Goal: Information Seeking & Learning: Compare options

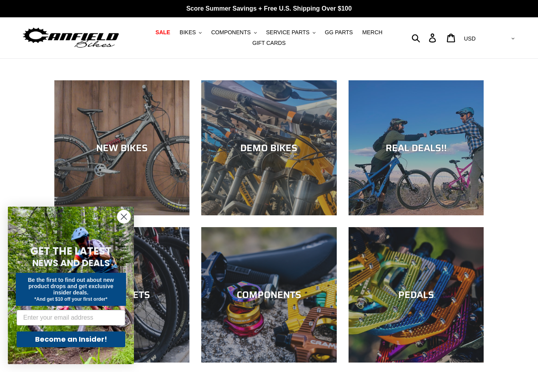
click at [200, 36] on button "BIKES .cls-1{fill:#231f20}" at bounding box center [190, 32] width 30 height 11
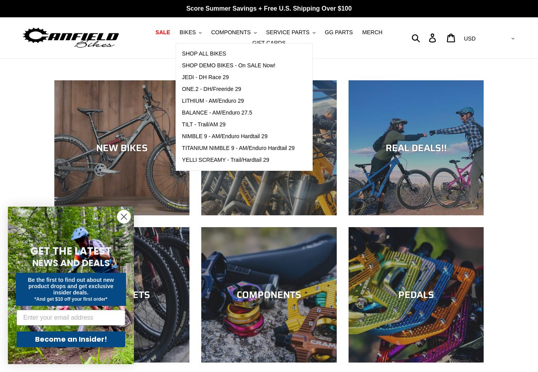
click at [195, 102] on span "LITHIUM - AM/Enduro 29" at bounding box center [213, 101] width 62 height 7
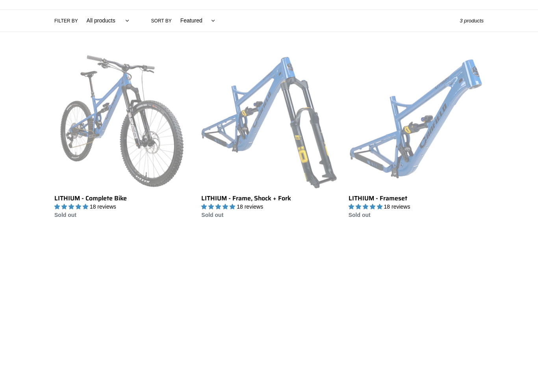
scroll to position [181, 0]
click at [78, 131] on link "LITHIUM - Complete Bike" at bounding box center [121, 137] width 135 height 166
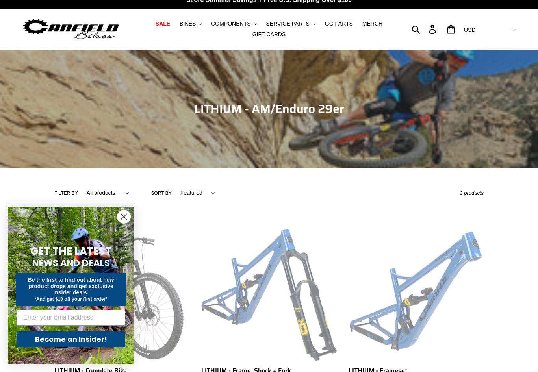
scroll to position [0, 0]
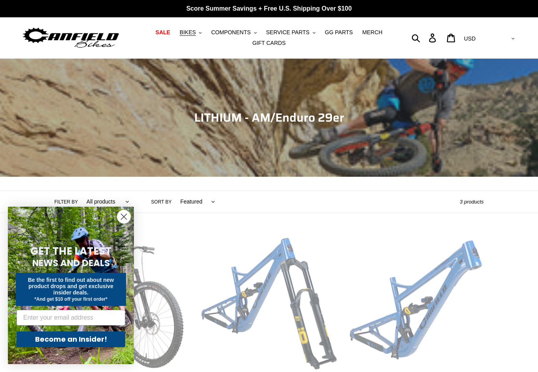
click at [193, 32] on span "BIKES" at bounding box center [187, 32] width 16 height 7
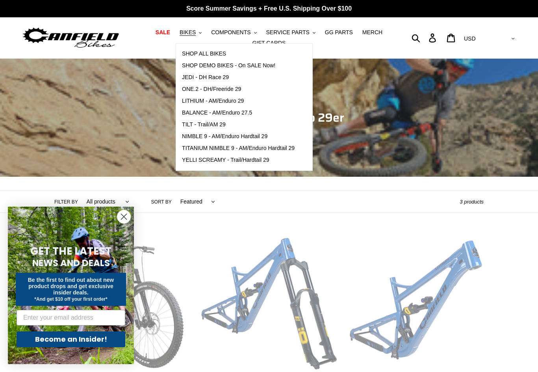
click at [194, 103] on span "LITHIUM - AM/Enduro 29" at bounding box center [213, 101] width 62 height 7
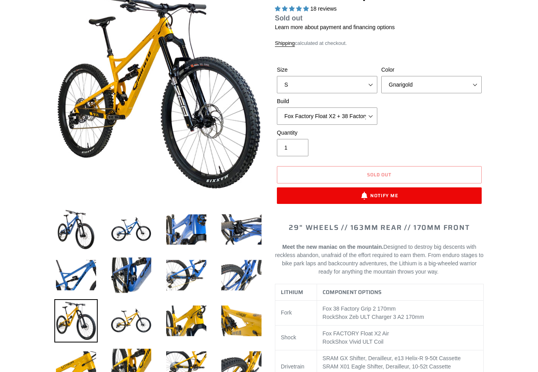
select select "highest-rating"
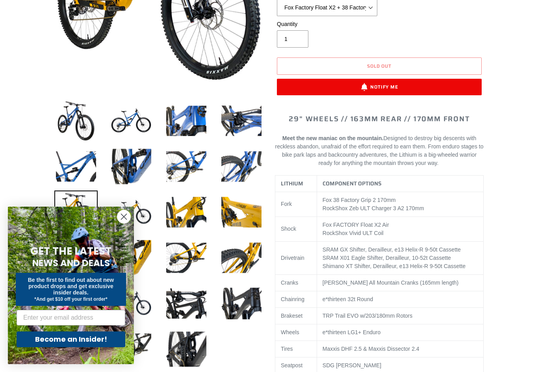
scroll to position [206, 0]
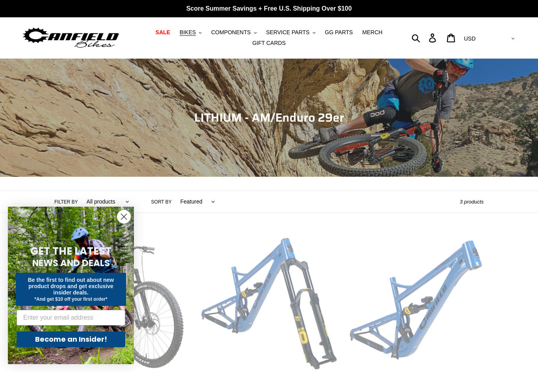
click at [188, 37] on button "BIKES .cls-1{fill:#231f20}" at bounding box center [190, 32] width 30 height 11
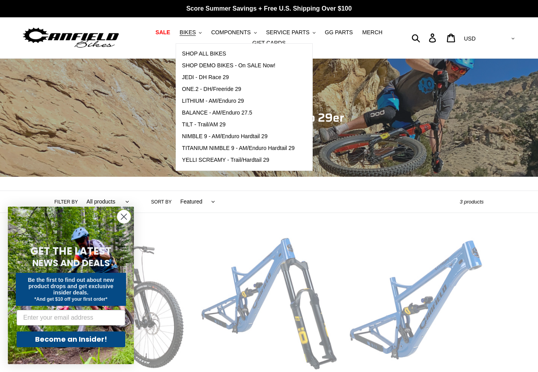
click at [201, 114] on span "BALANCE - AM/Enduro 27.5" at bounding box center [217, 112] width 70 height 7
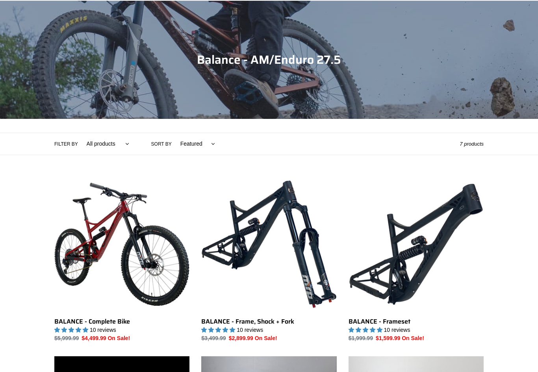
scroll to position [162, 0]
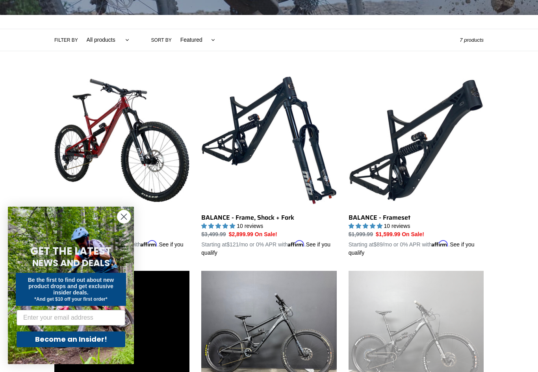
click at [78, 130] on link "BALANCE - Complete Bike" at bounding box center [121, 165] width 135 height 184
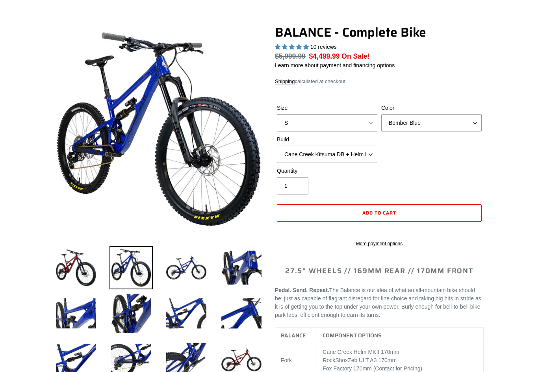
scroll to position [119, 0]
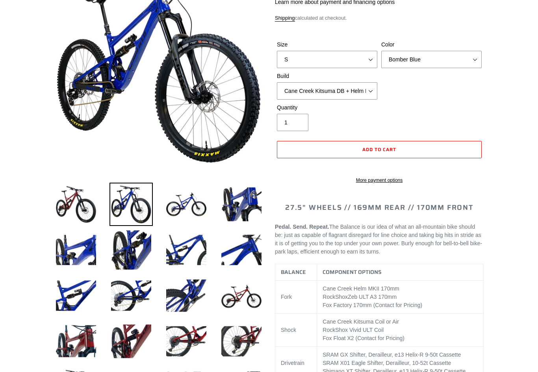
select select "highest-rating"
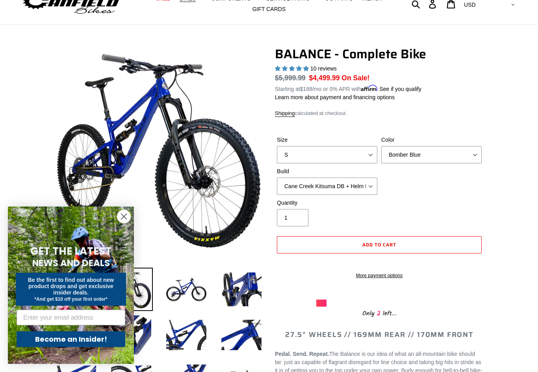
scroll to position [0, 0]
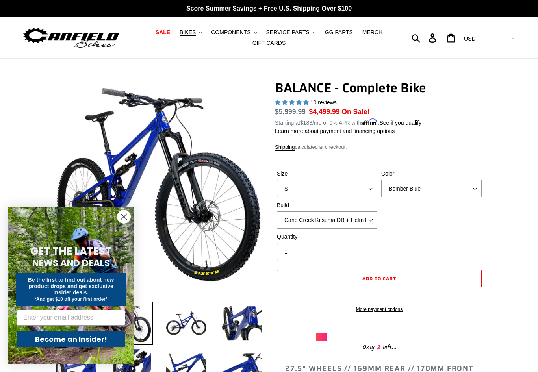
click at [194, 31] on span "BIKES" at bounding box center [187, 32] width 16 height 7
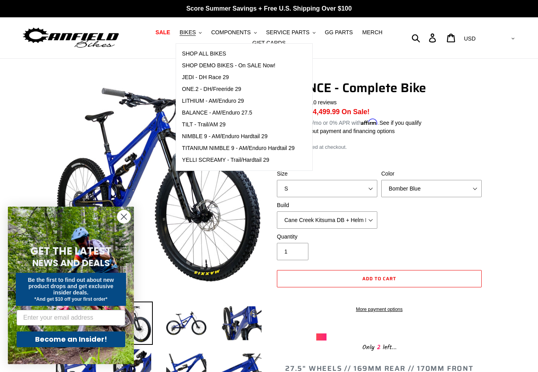
click at [190, 126] on span "TILT - Trail/AM 29" at bounding box center [204, 124] width 44 height 7
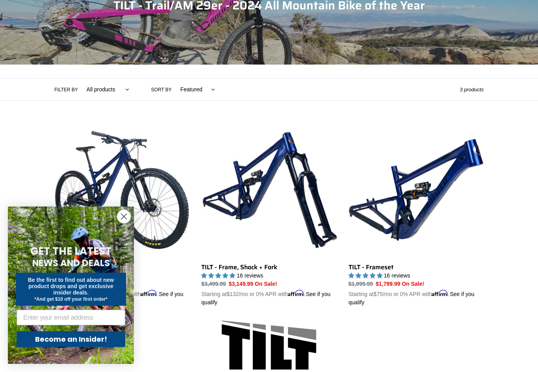
scroll to position [133, 0]
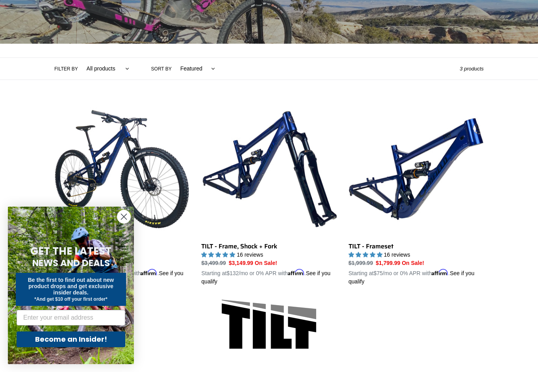
click at [77, 150] on link "TILT - Complete Bike" at bounding box center [121, 194] width 135 height 184
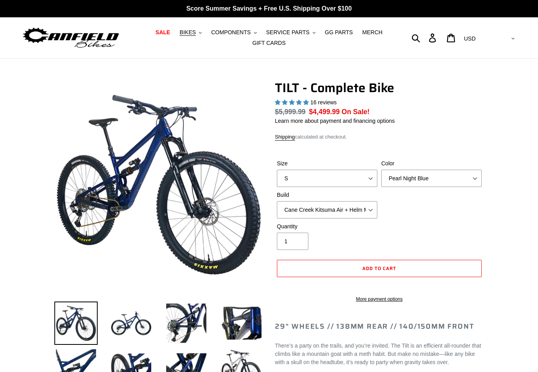
select select "highest-rating"
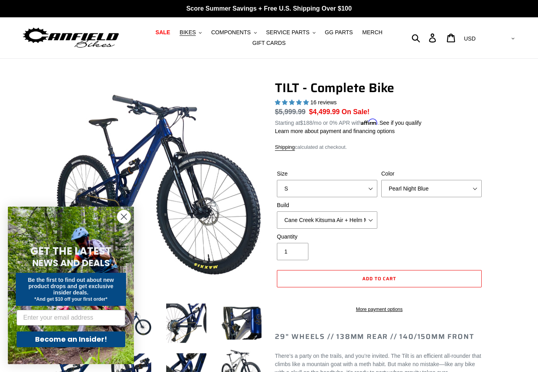
click at [198, 35] on button "BIKES .cls-1{fill:#231f20}" at bounding box center [190, 32] width 30 height 11
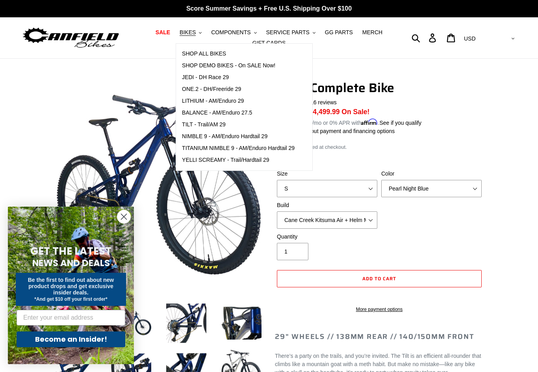
click at [198, 78] on span "JEDI - DH Race 29" at bounding box center [205, 77] width 47 height 7
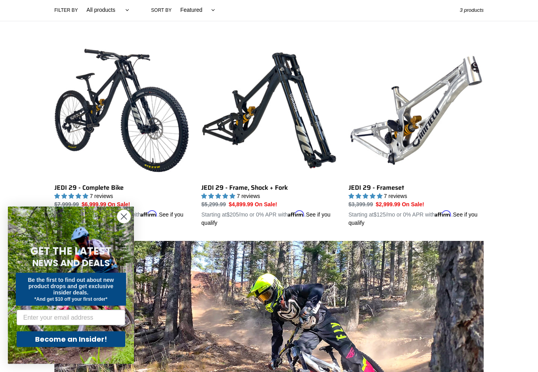
scroll to position [193, 0]
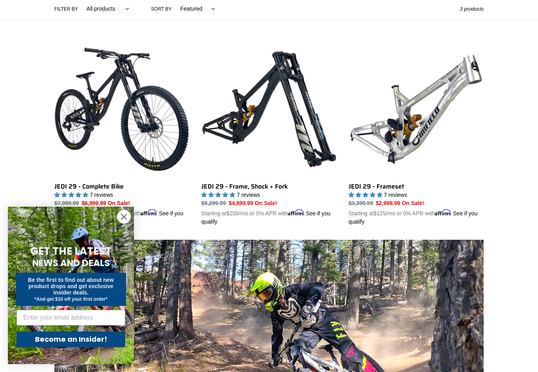
click at [63, 122] on link "JEDI 29 - Complete Bike" at bounding box center [121, 134] width 135 height 184
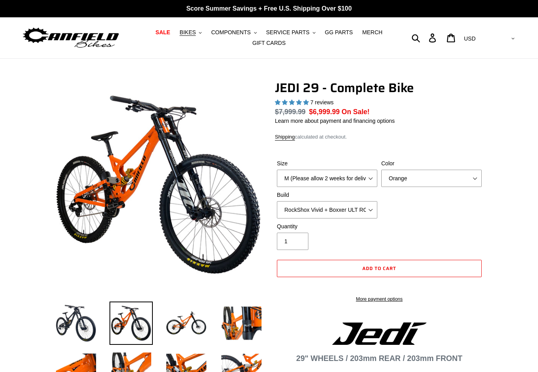
select select "highest-rating"
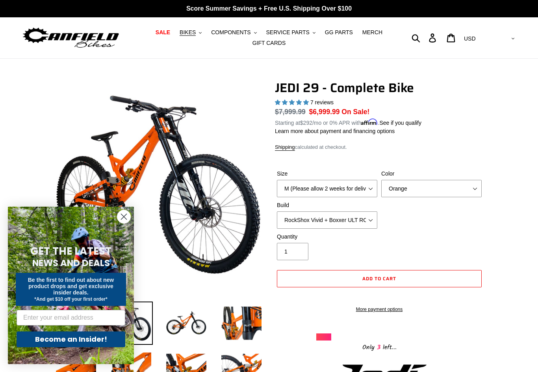
click at [191, 34] on span "BIKES" at bounding box center [187, 32] width 16 height 7
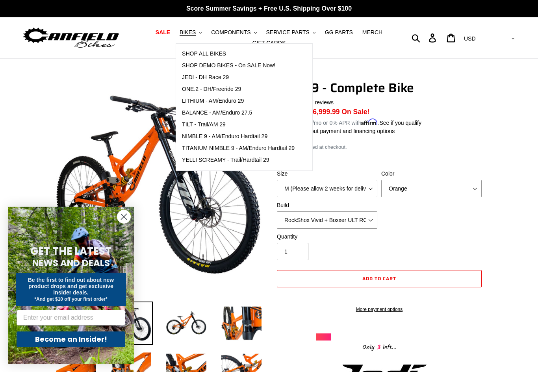
click at [196, 89] on span "ONE.2 - DH/Freeride 29" at bounding box center [211, 89] width 59 height 7
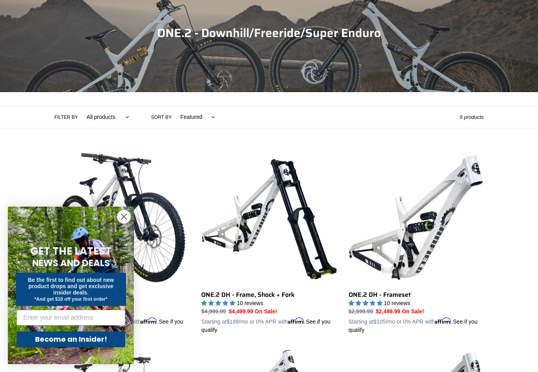
scroll to position [152, 0]
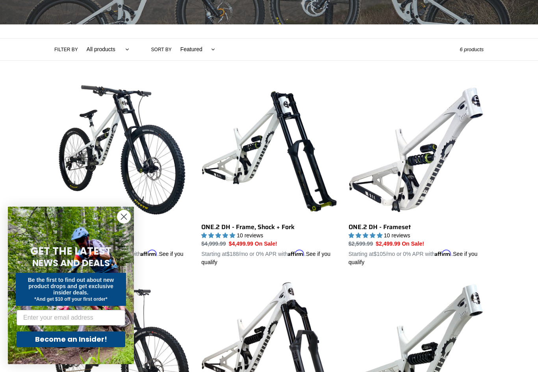
click at [70, 139] on link "ONE.2 DH - Complete Bike" at bounding box center [121, 174] width 135 height 184
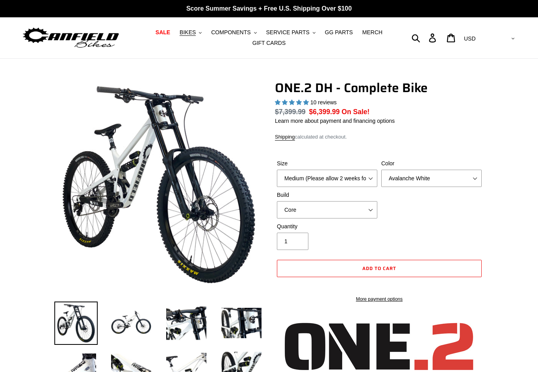
scroll to position [68, 0]
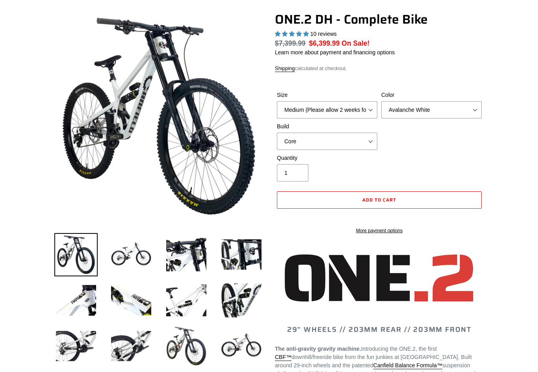
select select "highest-rating"
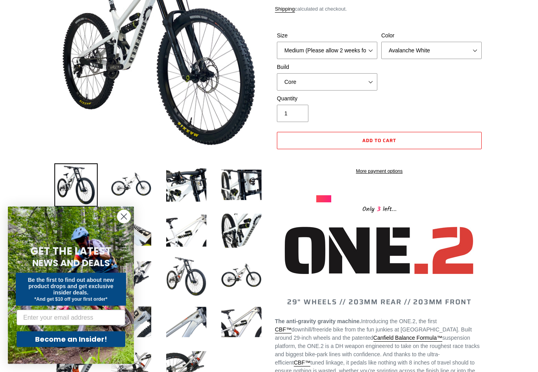
scroll to position [138, 0]
click at [126, 179] on img at bounding box center [130, 184] width 43 height 43
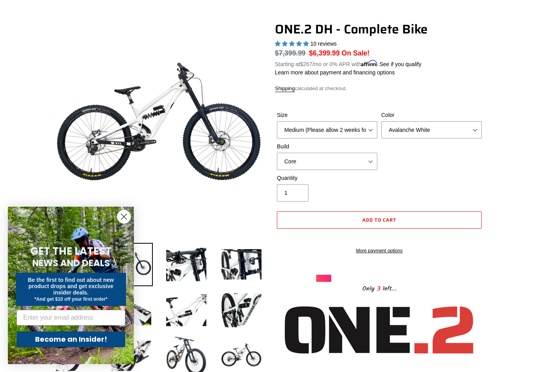
scroll to position [0, 0]
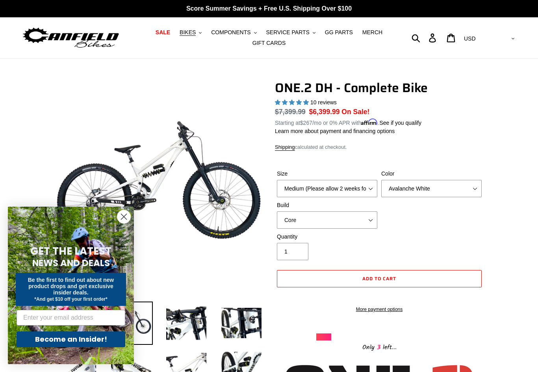
click at [190, 34] on span "BIKES" at bounding box center [187, 32] width 16 height 7
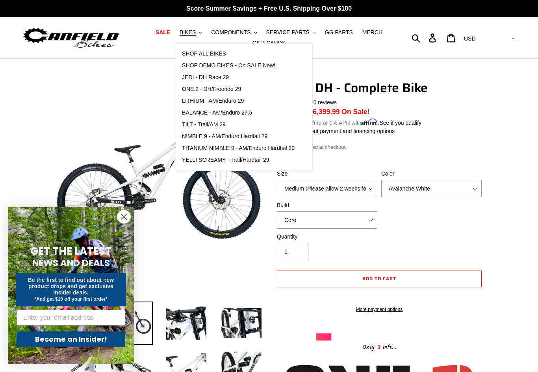
click at [192, 75] on span "JEDI - DH Race 29" at bounding box center [205, 77] width 47 height 7
